Goal: Navigation & Orientation: Find specific page/section

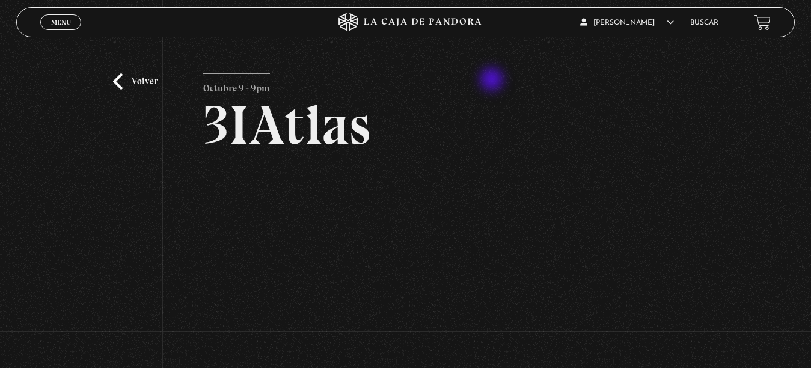
scroll to position [96, 0]
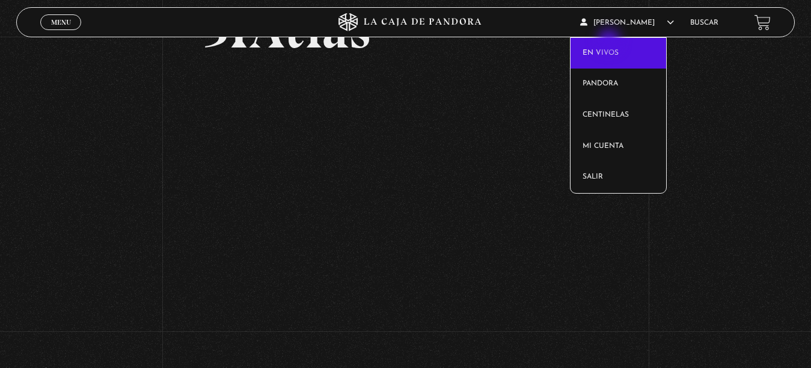
click at [610, 42] on link "En vivos" at bounding box center [618, 53] width 96 height 31
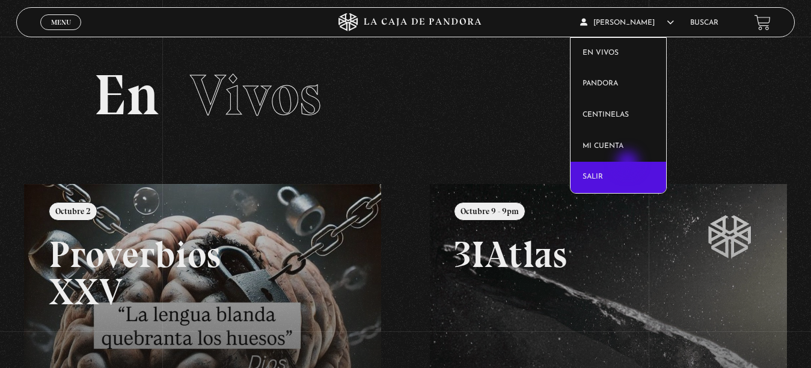
click at [629, 163] on link "Salir" at bounding box center [618, 177] width 96 height 31
